Goal: Task Accomplishment & Management: Complete application form

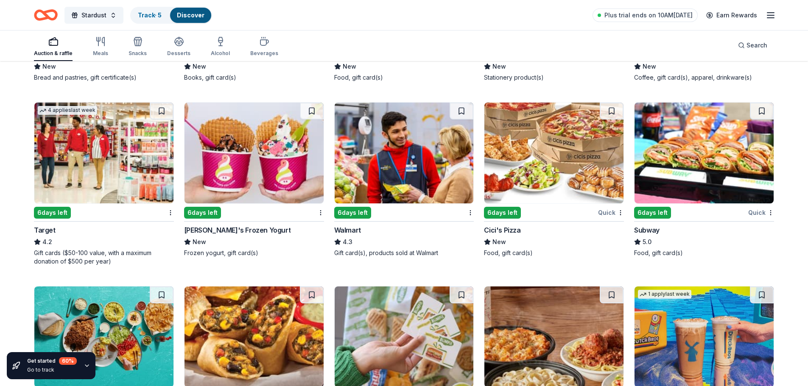
click at [564, 152] on img at bounding box center [553, 153] width 139 height 101
click at [396, 164] on img at bounding box center [404, 153] width 139 height 101
click at [251, 144] on img at bounding box center [253, 153] width 139 height 101
click at [130, 161] on img at bounding box center [103, 153] width 139 height 101
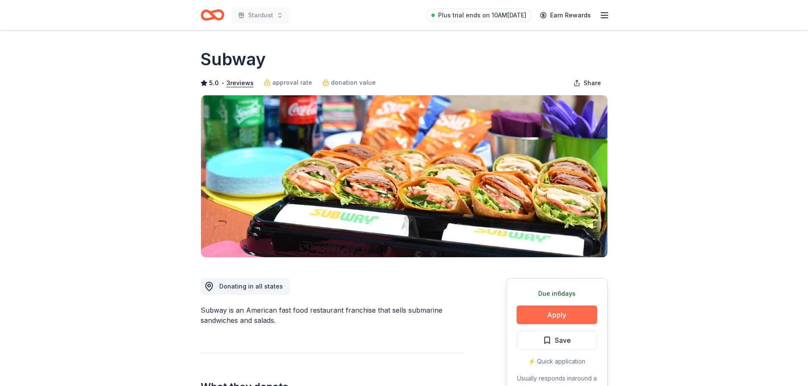
click at [572, 315] on button "Apply" at bounding box center [556, 315] width 81 height 19
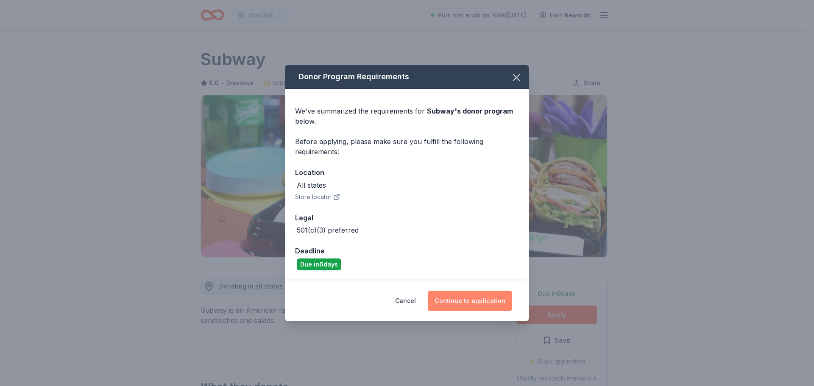
click at [497, 304] on button "Continue to application" at bounding box center [470, 301] width 84 height 20
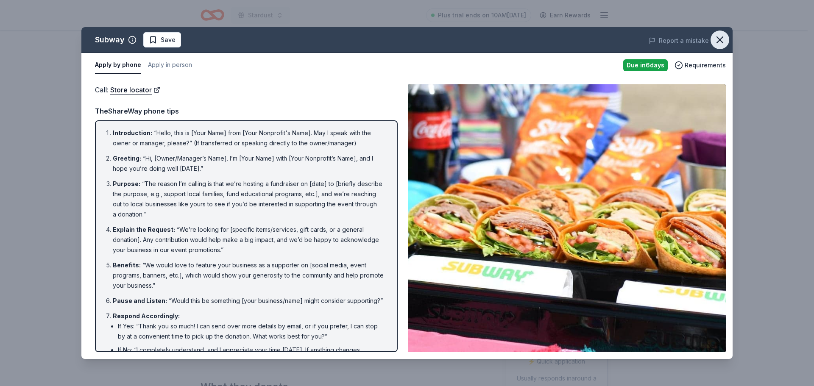
click at [725, 44] on icon "button" at bounding box center [720, 40] width 12 height 12
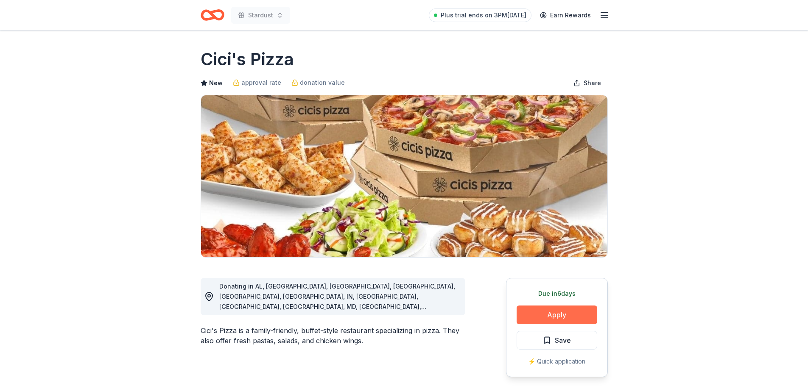
click at [536, 311] on button "Apply" at bounding box center [556, 315] width 81 height 19
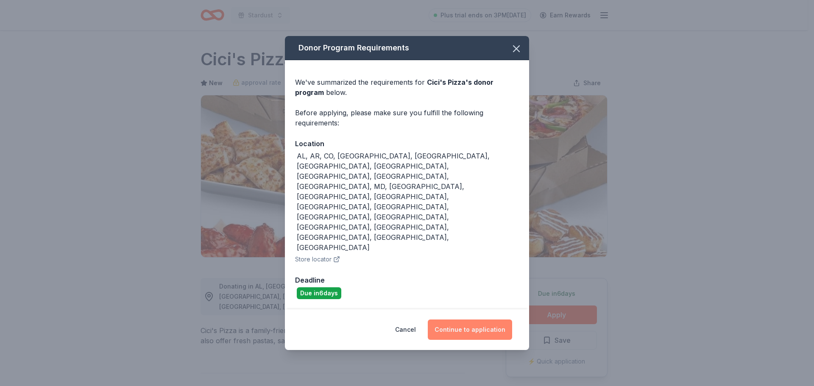
click at [476, 320] on button "Continue to application" at bounding box center [470, 330] width 84 height 20
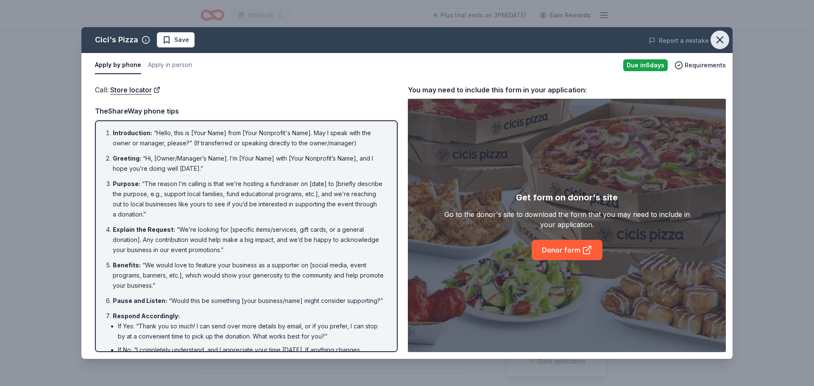
click at [721, 41] on icon "button" at bounding box center [720, 40] width 6 height 6
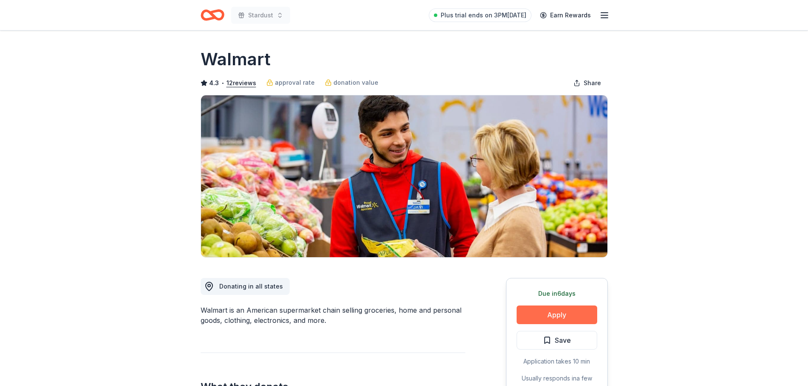
click at [548, 316] on button "Apply" at bounding box center [556, 315] width 81 height 19
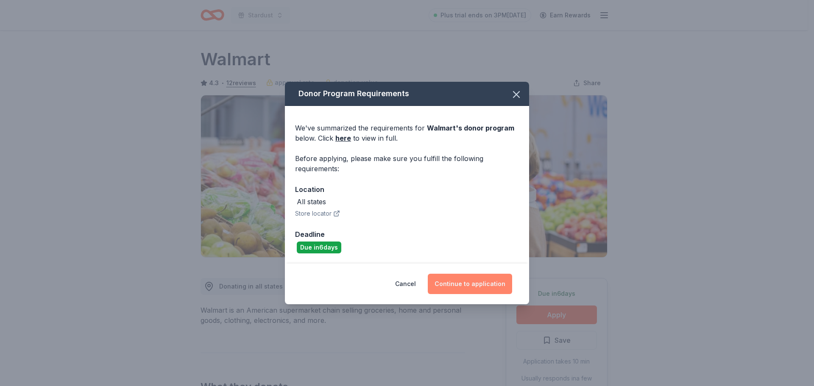
click at [464, 285] on button "Continue to application" at bounding box center [470, 284] width 84 height 20
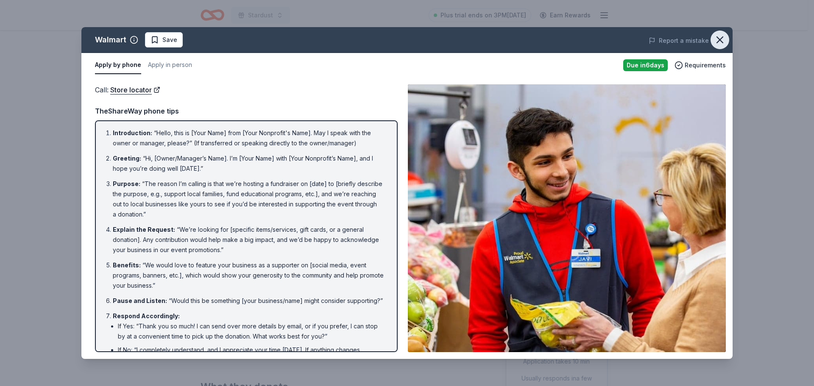
click at [720, 42] on icon "button" at bounding box center [720, 40] width 12 height 12
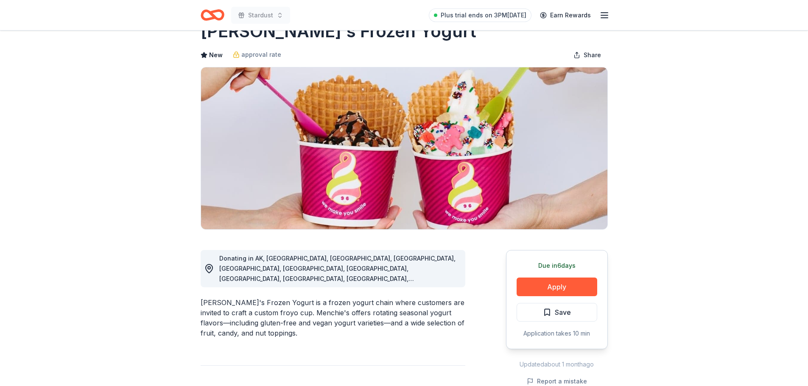
scroll to position [42, 0]
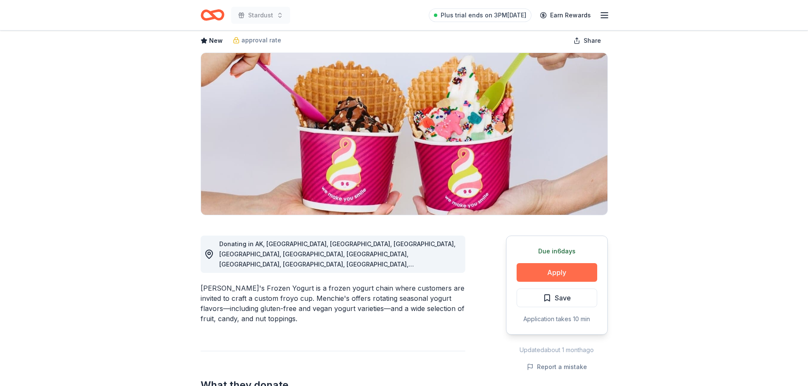
click at [546, 271] on button "Apply" at bounding box center [556, 272] width 81 height 19
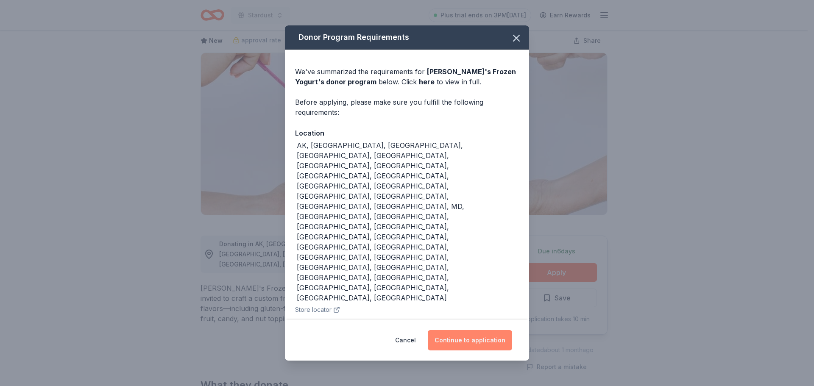
click at [462, 330] on button "Continue to application" at bounding box center [470, 340] width 84 height 20
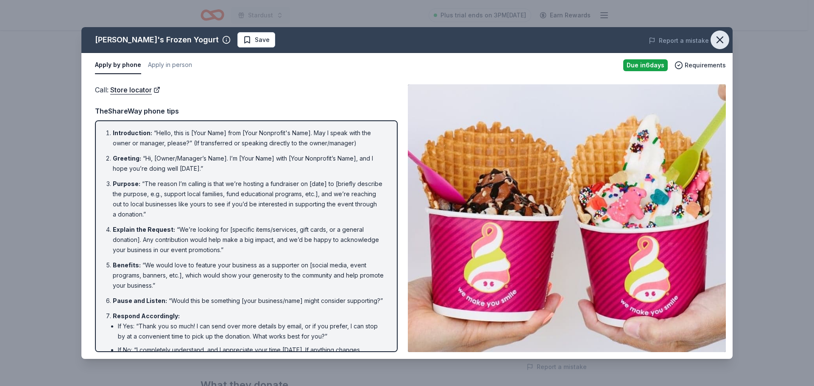
click at [723, 40] on icon "button" at bounding box center [720, 40] width 12 height 12
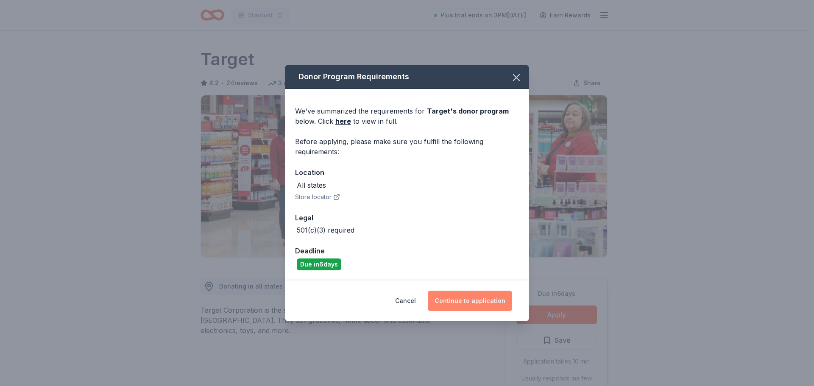
click at [470, 299] on button "Continue to application" at bounding box center [470, 301] width 84 height 20
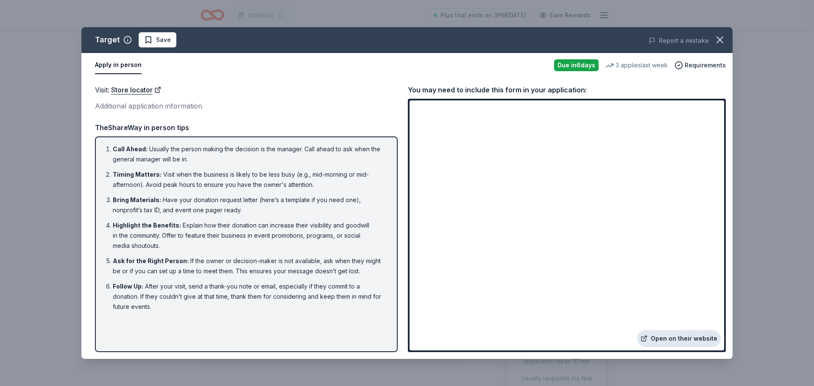
click at [677, 341] on link "Open on their website" at bounding box center [679, 338] width 84 height 17
